Goal: Check status: Check status

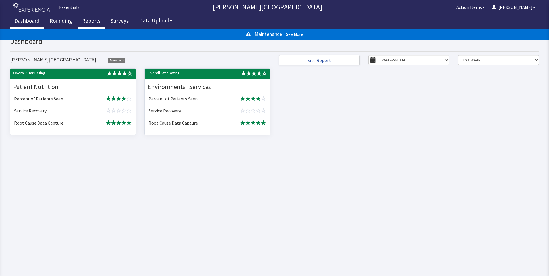
click at [83, 20] on link "Reports" at bounding box center [91, 21] width 27 height 14
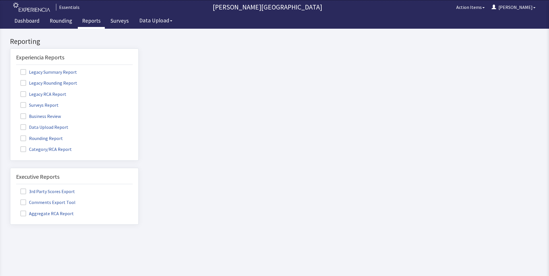
click at [25, 137] on span at bounding box center [23, 138] width 6 height 6
click at [10, 135] on input "Rounding Report" at bounding box center [10, 135] width 0 height 0
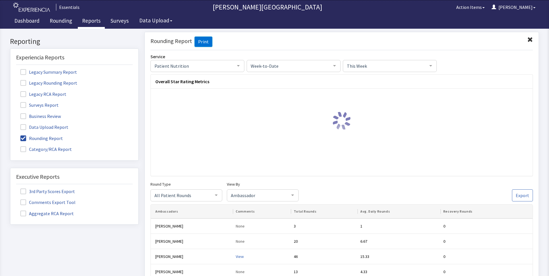
click at [332, 65] on div at bounding box center [334, 65] width 11 height 11
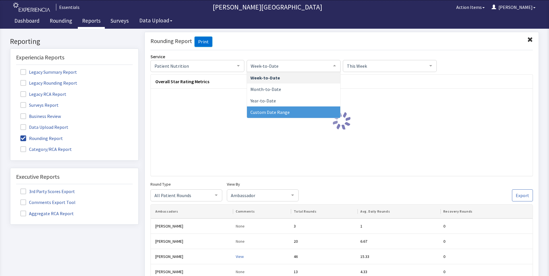
click at [276, 112] on span "Custom Date Range" at bounding box center [269, 112] width 39 height 6
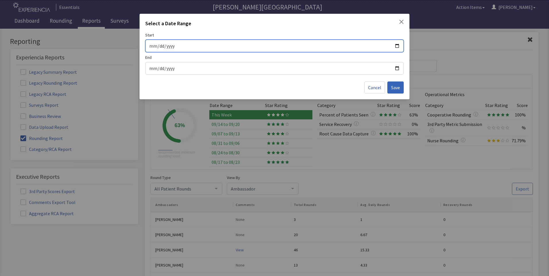
click at [270, 46] on input "Start" at bounding box center [274, 45] width 251 height 7
click at [397, 45] on input "Start" at bounding box center [274, 45] width 251 height 7
type input "[DATE]"
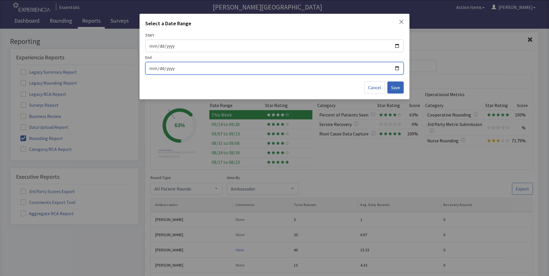
click at [398, 67] on input "End" at bounding box center [274, 68] width 251 height 7
type input "[DATE]"
click at [391, 88] on span "Save" at bounding box center [395, 87] width 9 height 7
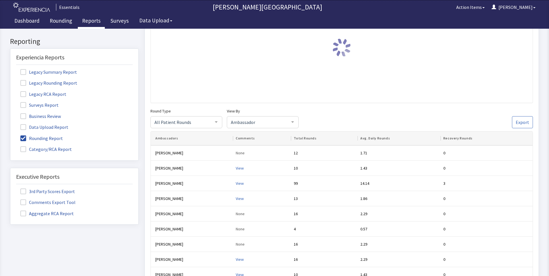
scroll to position [115, 0]
